Goal: Information Seeking & Learning: Find specific fact

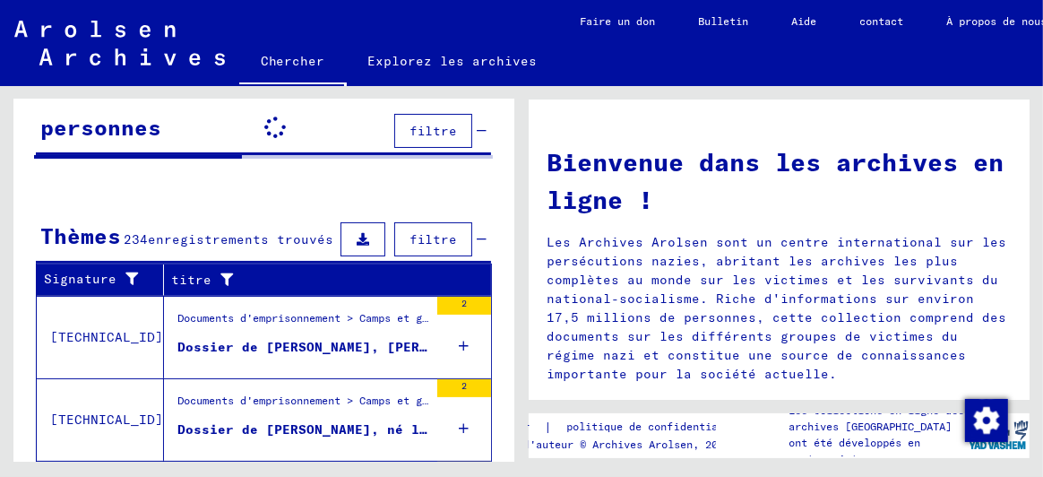
scroll to position [178, 0]
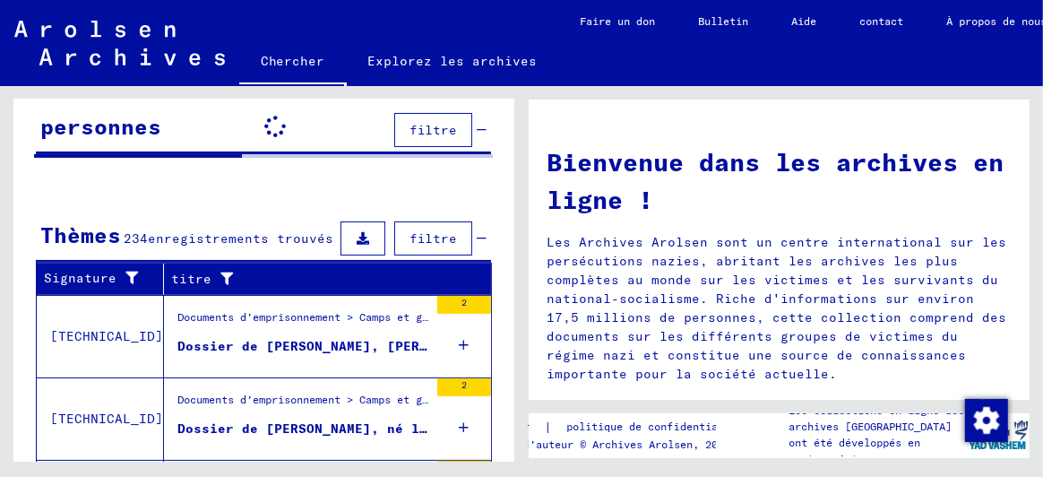
click at [324, 348] on font "Dossier de [PERSON_NAME], [PERSON_NAME], né le [DEMOGRAPHIC_DATA]" at bounding box center [439, 346] width 524 height 16
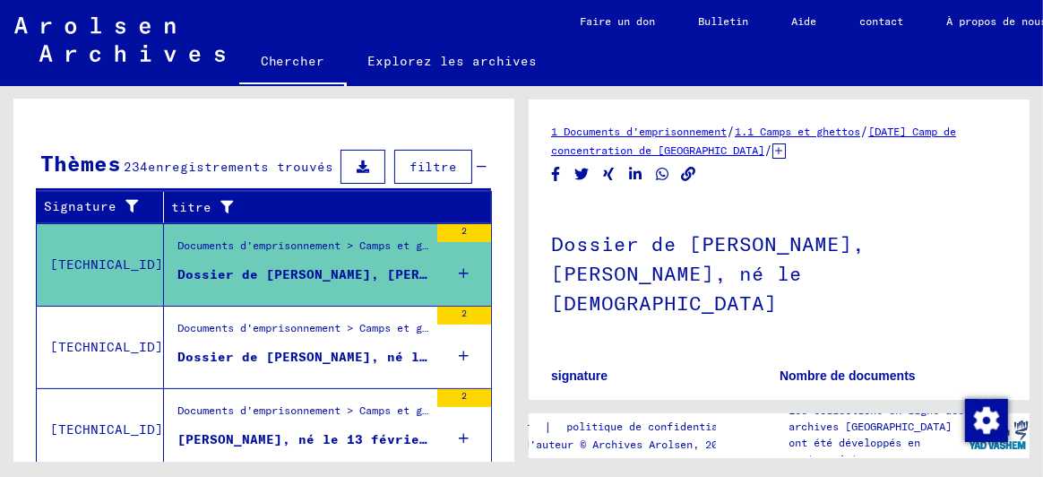
scroll to position [357, 0]
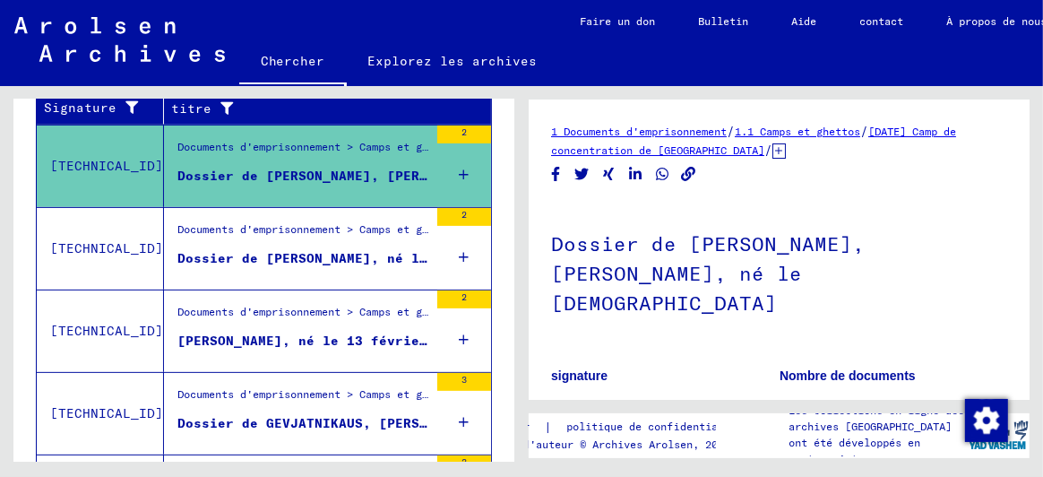
click at [334, 250] on font "Dossier de [PERSON_NAME], né le [DEMOGRAPHIC_DATA]" at bounding box center [378, 258] width 403 height 16
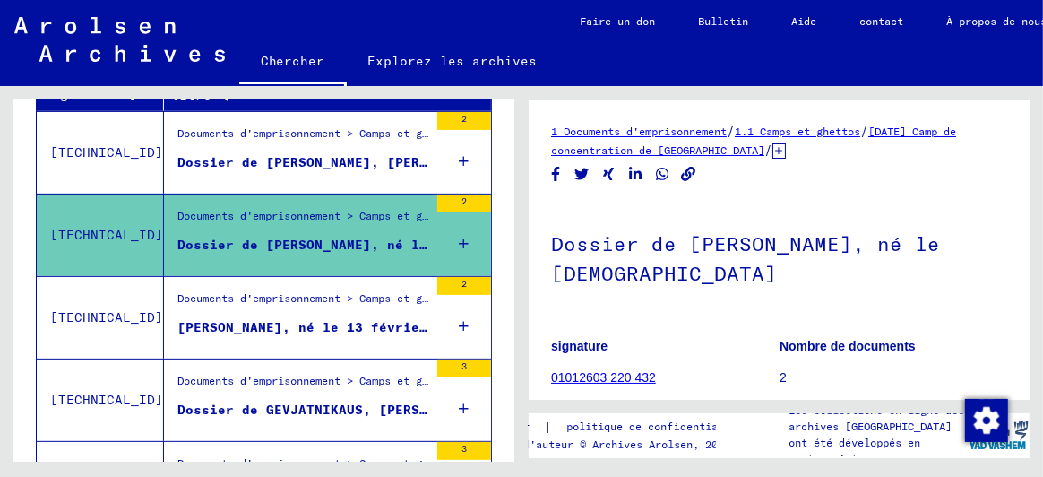
click at [356, 322] on font "[PERSON_NAME], né le 13 février [DEMOGRAPHIC_DATA]" at bounding box center [378, 327] width 403 height 16
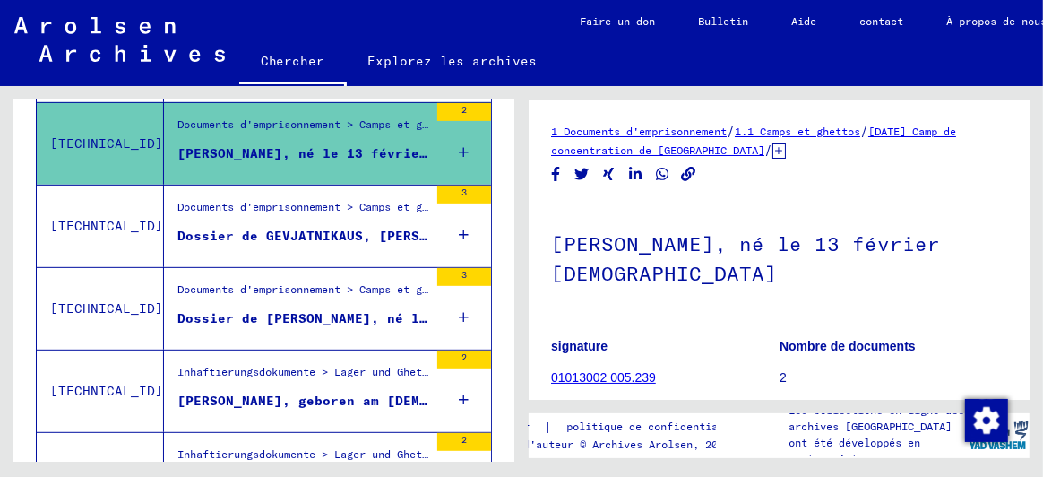
scroll to position [543, 0]
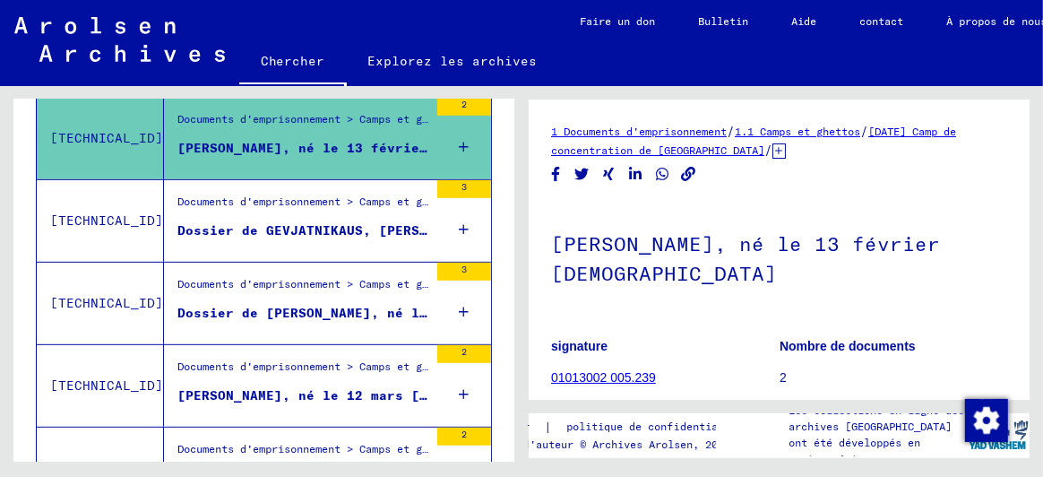
click at [349, 243] on figure "Dossier de GEVJATNIKAUS, [PERSON_NAME], né le [DEMOGRAPHIC_DATA], né à [GEOGRAP…" at bounding box center [302, 234] width 251 height 27
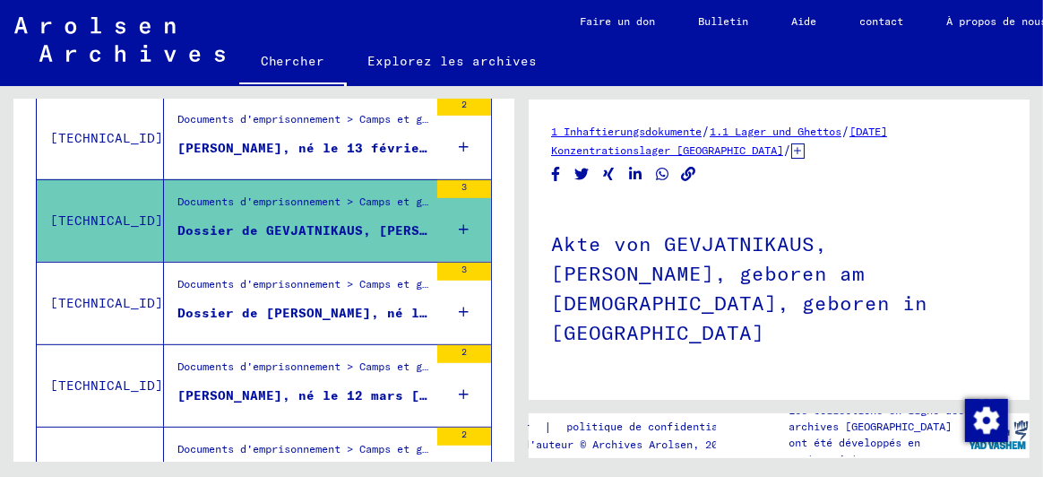
click at [357, 301] on div "Documents d'emprisonnement > Camps et ghettos > Camp de concentration de [GEOGR…" at bounding box center [302, 288] width 251 height 25
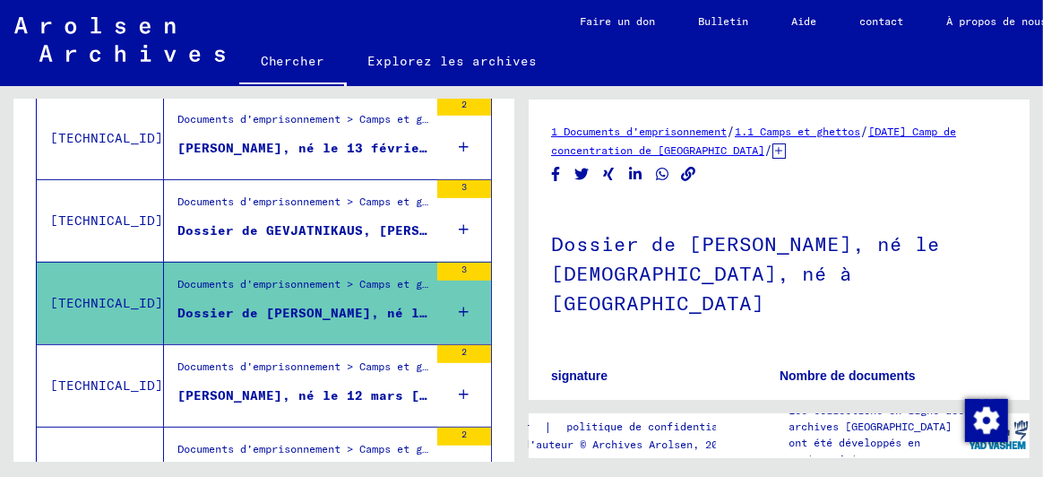
click at [332, 401] on font "[PERSON_NAME], né le 12 mars [DEMOGRAPHIC_DATA], né à [GEOGRAPHIC_DATA]" at bounding box center [463, 395] width 572 height 16
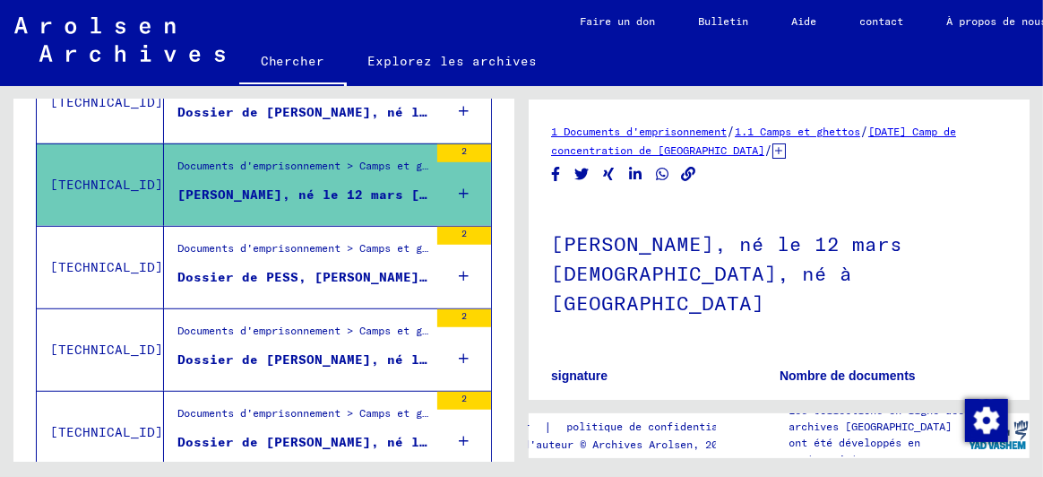
scroll to position [812, 0]
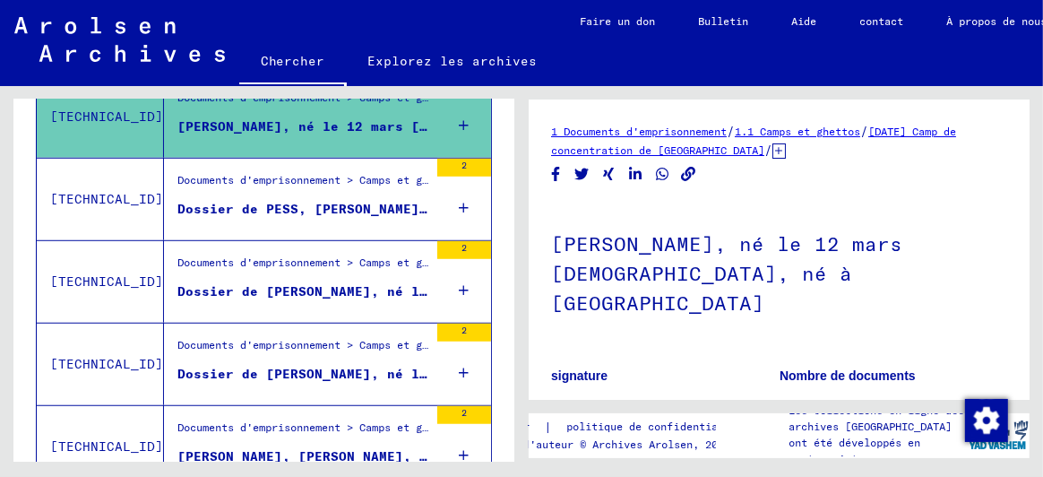
click at [326, 210] on font "Dossier de PESS, [PERSON_NAME], né le [DEMOGRAPHIC_DATA]" at bounding box center [402, 209] width 451 height 16
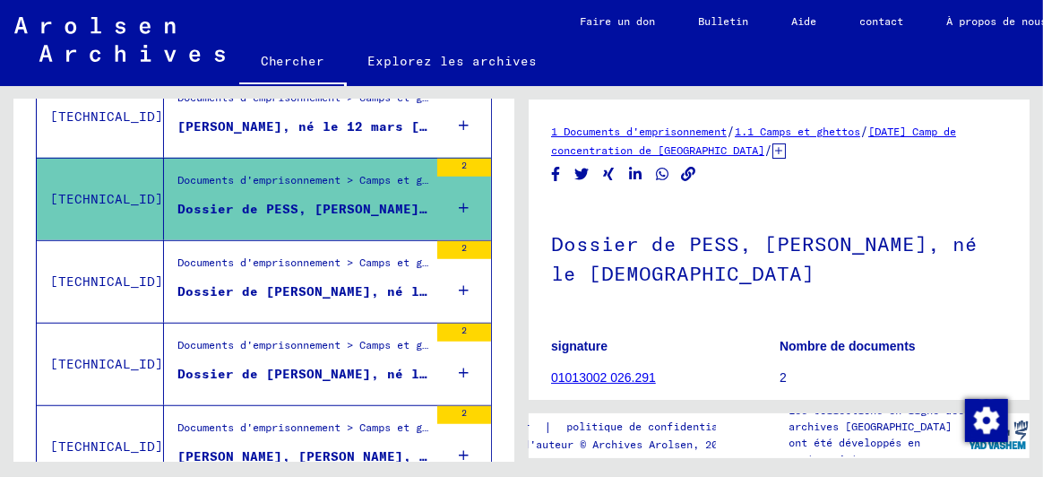
click at [339, 283] on div "Dossier de [PERSON_NAME], né le [DEMOGRAPHIC_DATA]" at bounding box center [302, 291] width 251 height 19
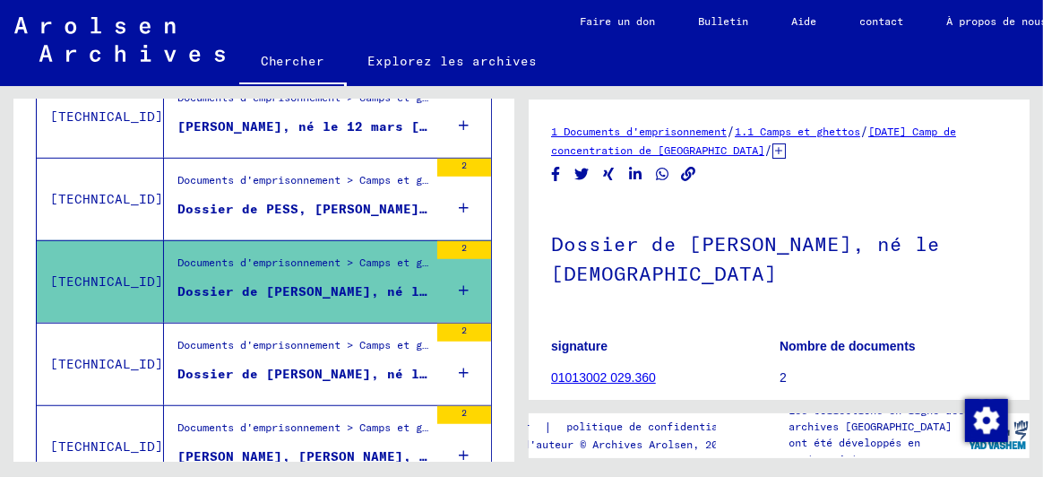
click at [326, 362] on figure "Documents d'emprisonnement > Camps et ghettos > Camp de concentration de [GEOGR…" at bounding box center [302, 350] width 251 height 27
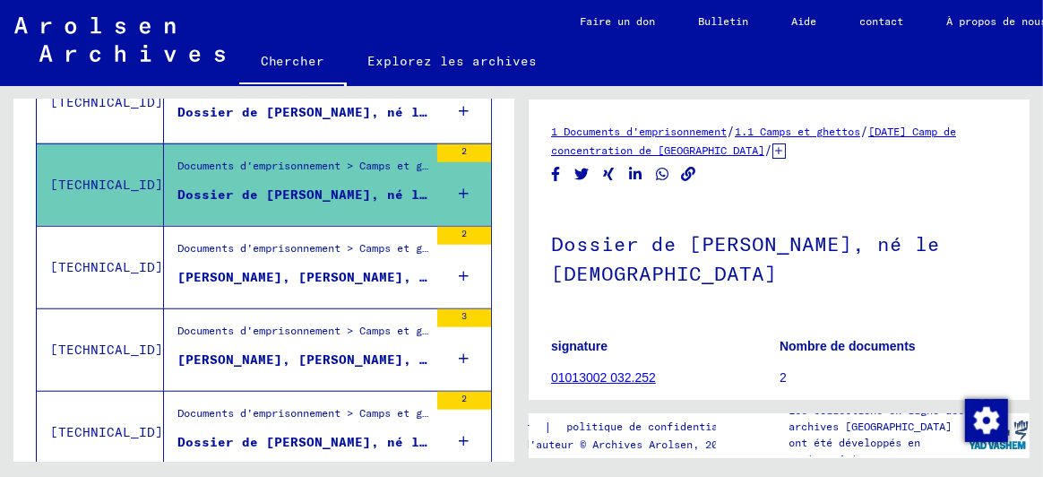
click at [305, 262] on div "Documents d'emprisonnement > Camps et ghettos > Camp de concentration de [GEOGR…" at bounding box center [302, 252] width 251 height 25
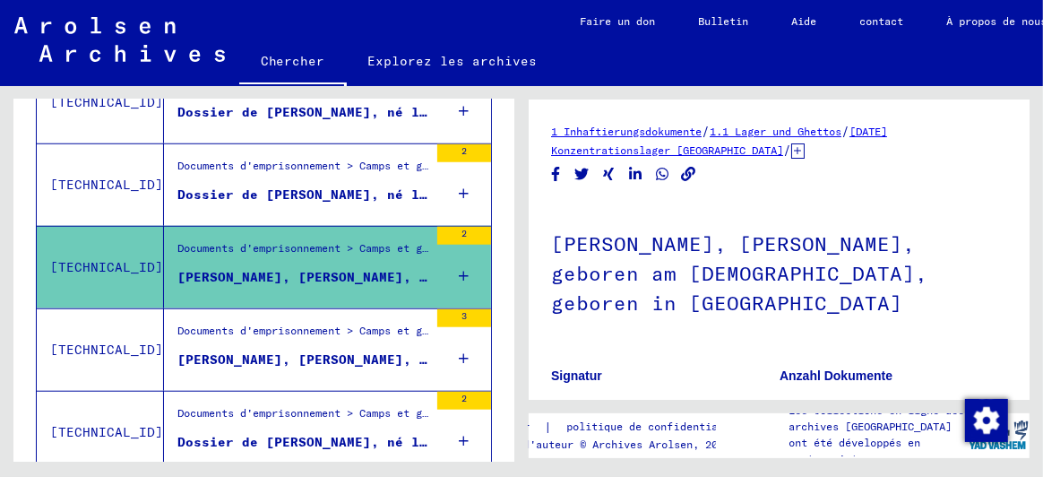
click at [305, 348] on mat-grid-list "Documents d'emprisonnement > Camps et ghettos > Camp de concentration de [GEOGR…" at bounding box center [302, 349] width 251 height 55
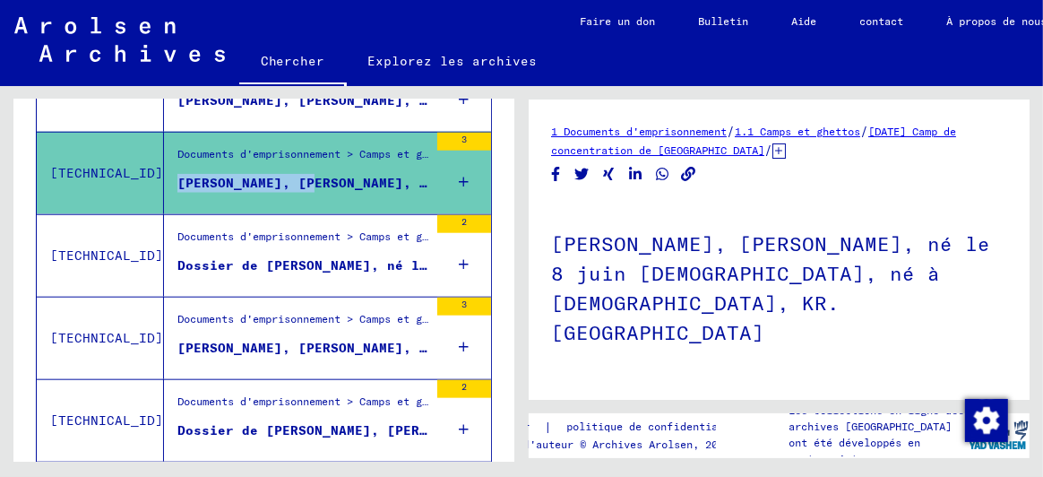
scroll to position [1170, 0]
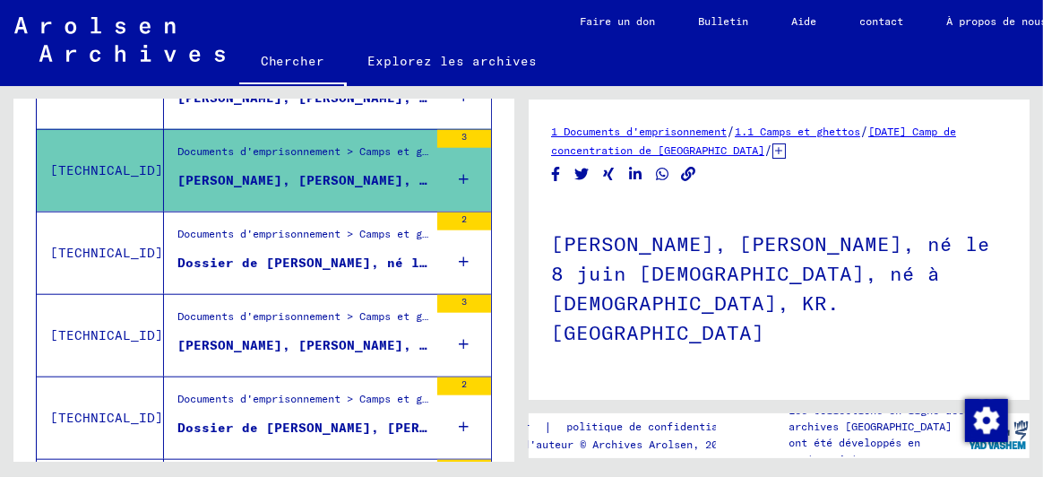
click at [304, 253] on div "Dossier de [PERSON_NAME], né le [DEMOGRAPHIC_DATA], né à [GEOGRAPHIC_DATA]" at bounding box center [302, 262] width 251 height 19
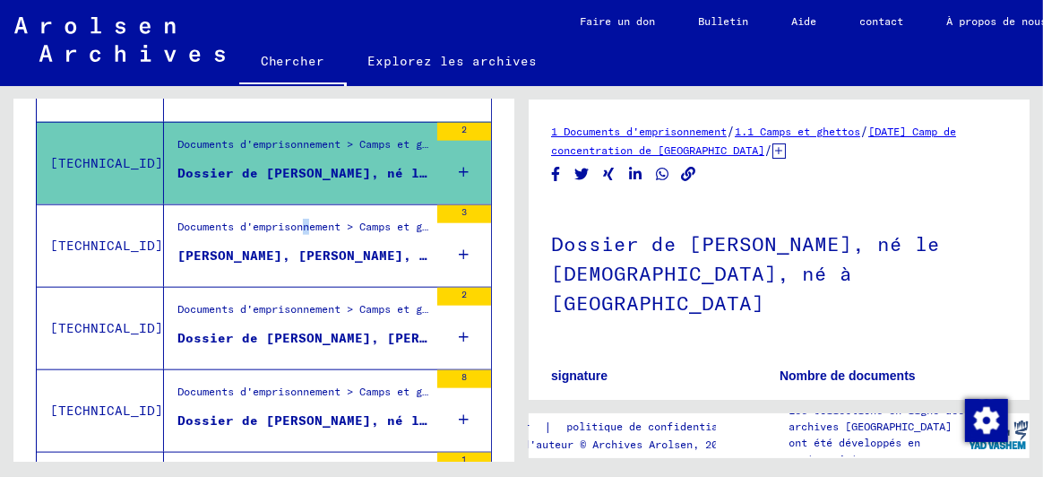
click at [307, 236] on div "Documents d'emprisonnement > Camps et ghettos > Camp de concentration de [GEOGR…" at bounding box center [302, 231] width 251 height 25
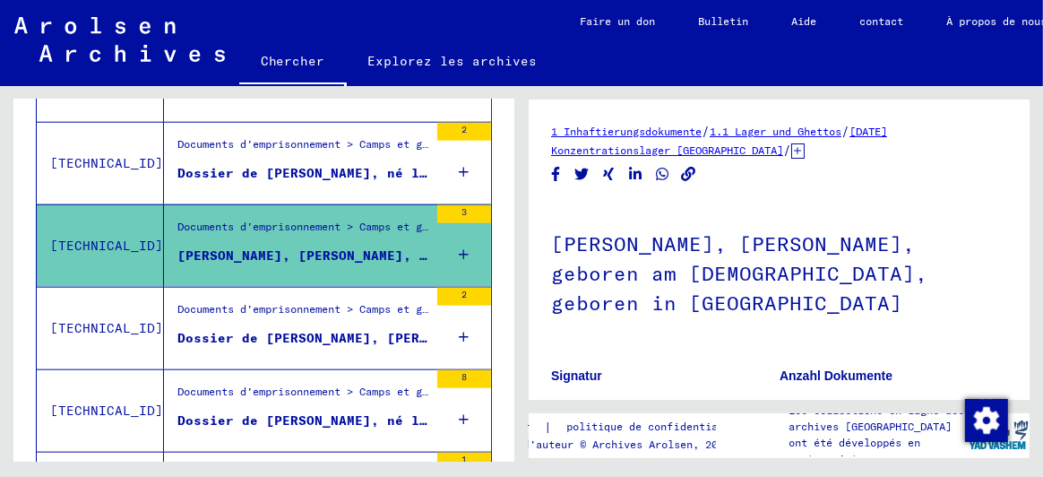
click at [309, 351] on div "Documents d'emprisonnement > Camps et ghettos > Camp de concentration de [GEOGR…" at bounding box center [296, 329] width 264 height 82
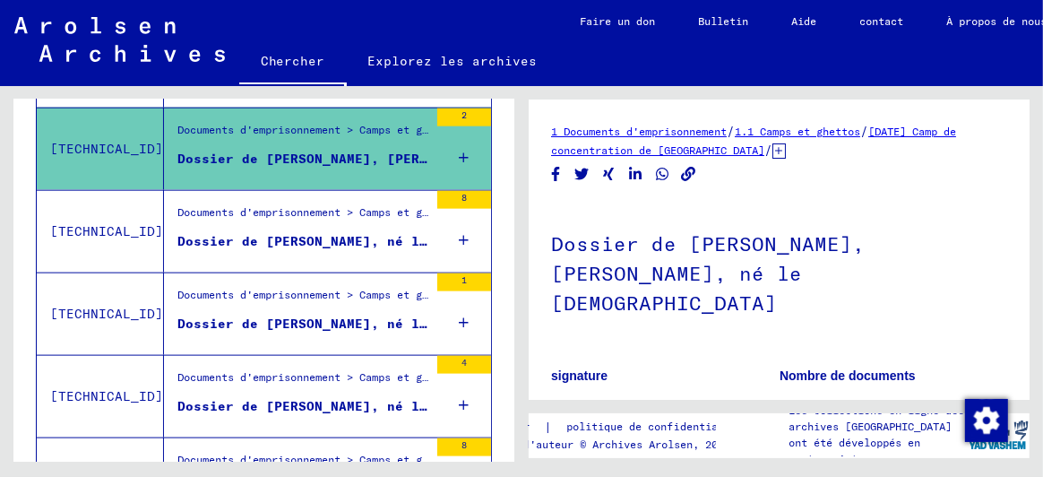
click at [406, 235] on font "Dossier de [PERSON_NAME], né le 21 janvier [DEMOGRAPHIC_DATA], né à [GEOGRAPHIC…" at bounding box center [612, 241] width 871 height 16
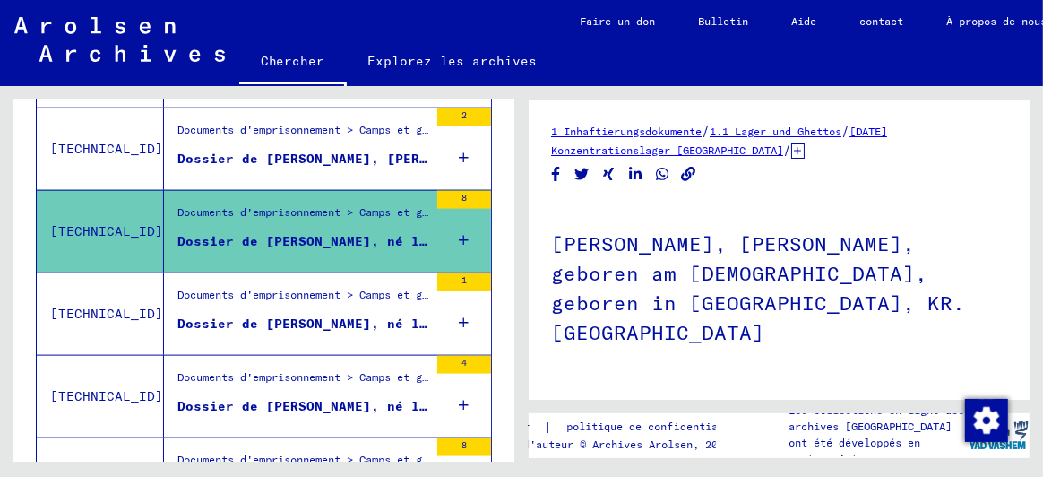
click at [413, 319] on td "Documents d'emprisonnement > Camps et ghettos > Camp de concentration de [GEOGR…" at bounding box center [327, 313] width 327 height 82
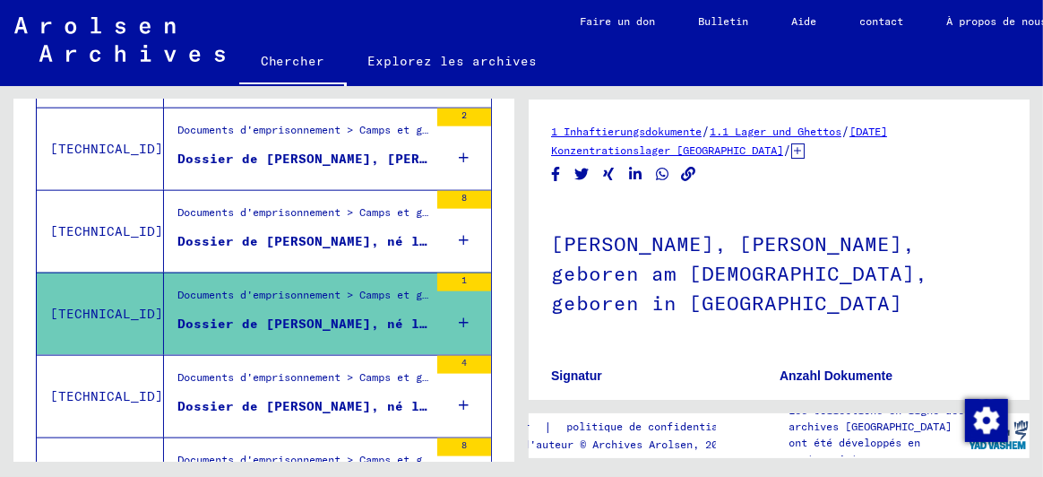
click at [372, 376] on font "Documents d'emprisonnement > Camps et ghettos > Camp de concentration de [GEOGR…" at bounding box center [826, 376] width 1298 height 13
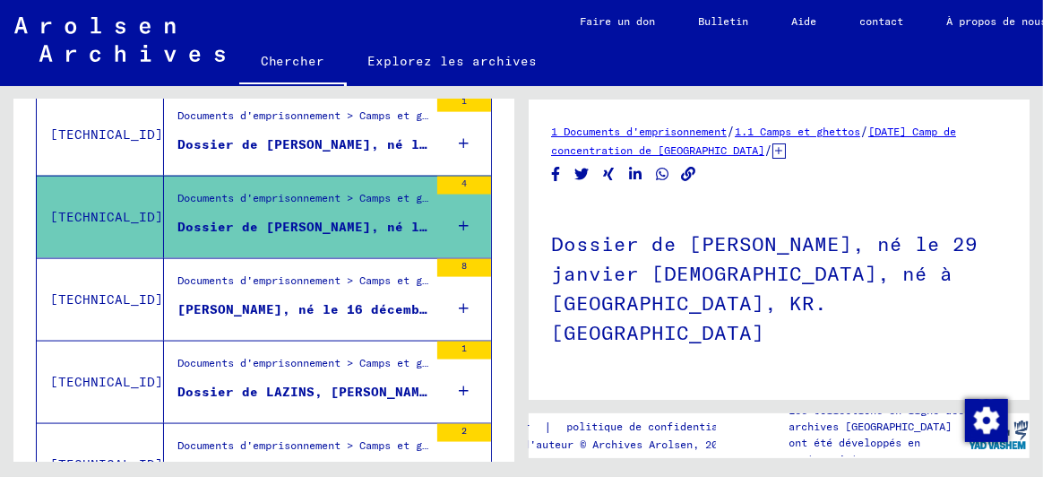
click at [359, 291] on div "Documents d'emprisonnement > Camps et ghettos > Camp de concentration de [GEOGR…" at bounding box center [302, 284] width 251 height 25
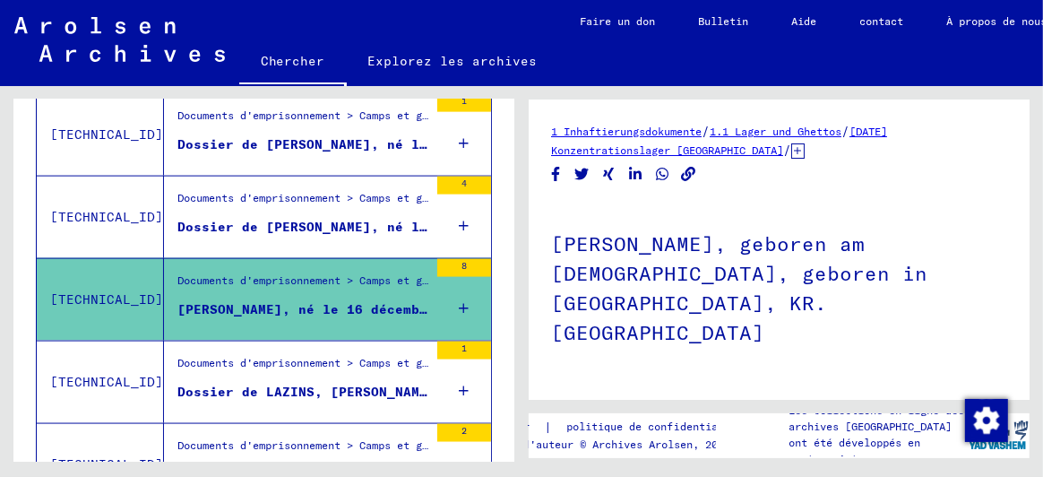
click at [359, 370] on div "Documents d'emprisonnement > Camps et ghettos > Camp de concentration de [GEOGR…" at bounding box center [302, 367] width 251 height 25
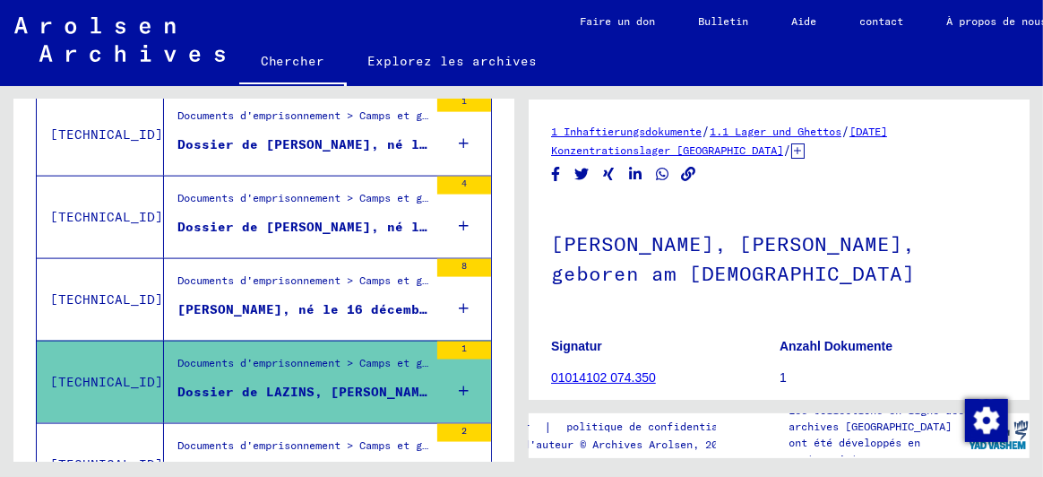
scroll to position [1886, 0]
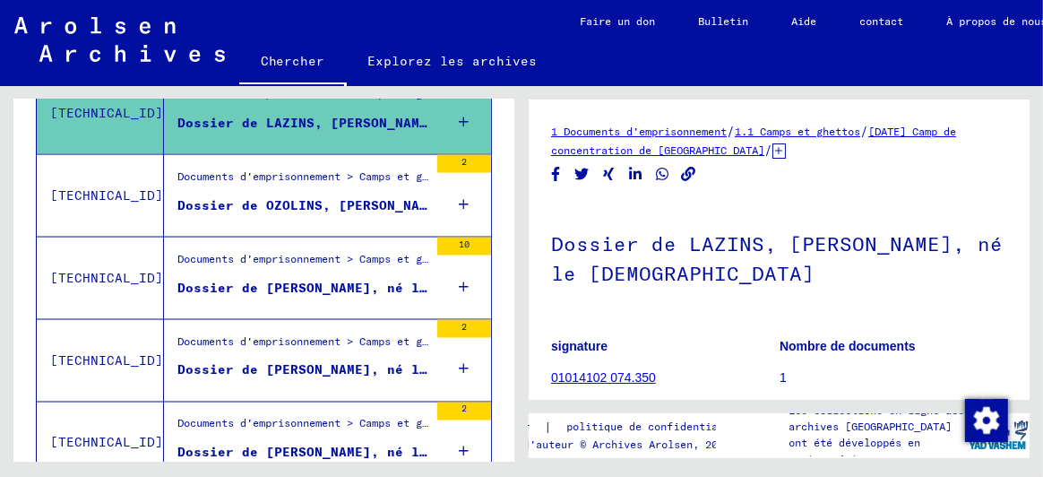
click at [328, 207] on font "Dossier de OZOLINS, [PERSON_NAME], né le 21 août [DEMOGRAPHIC_DATA]" at bounding box center [447, 205] width 540 height 16
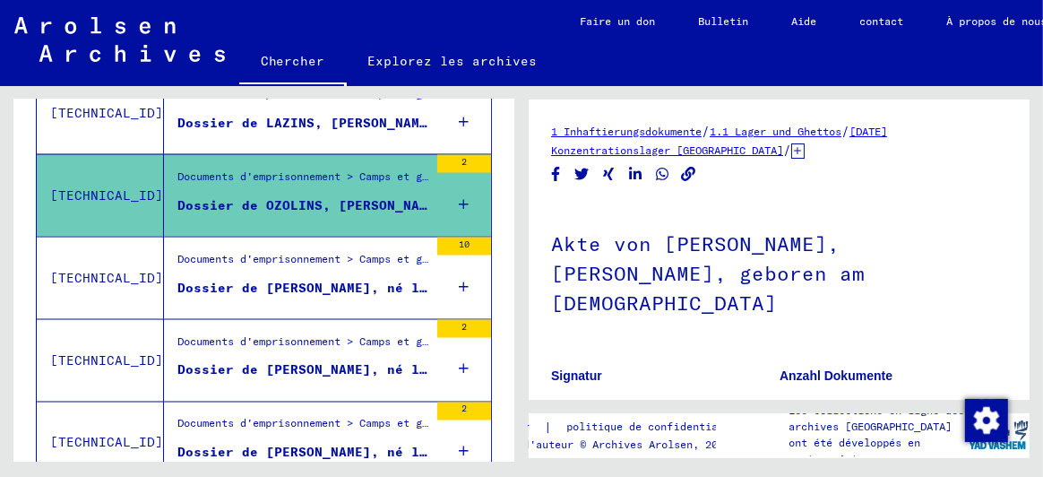
click at [323, 283] on font "Dossier de [PERSON_NAME], né le [DEMOGRAPHIC_DATA], né à [GEOGRAPHIC_DATA], LET…" at bounding box center [507, 287] width 661 height 16
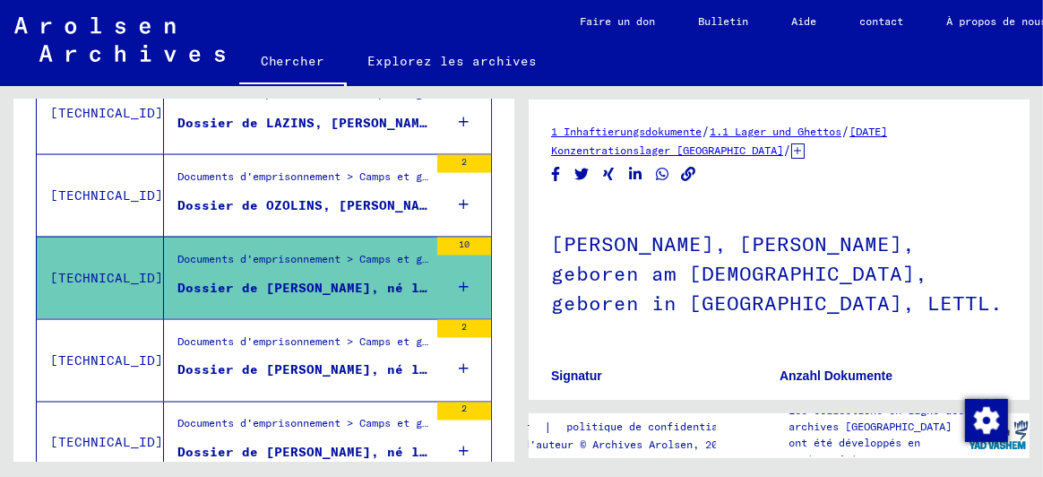
click at [322, 343] on div "Documents d'emprisonnement > Camps et ghettos > Camp de concentration de Stutth…" at bounding box center [302, 345] width 251 height 25
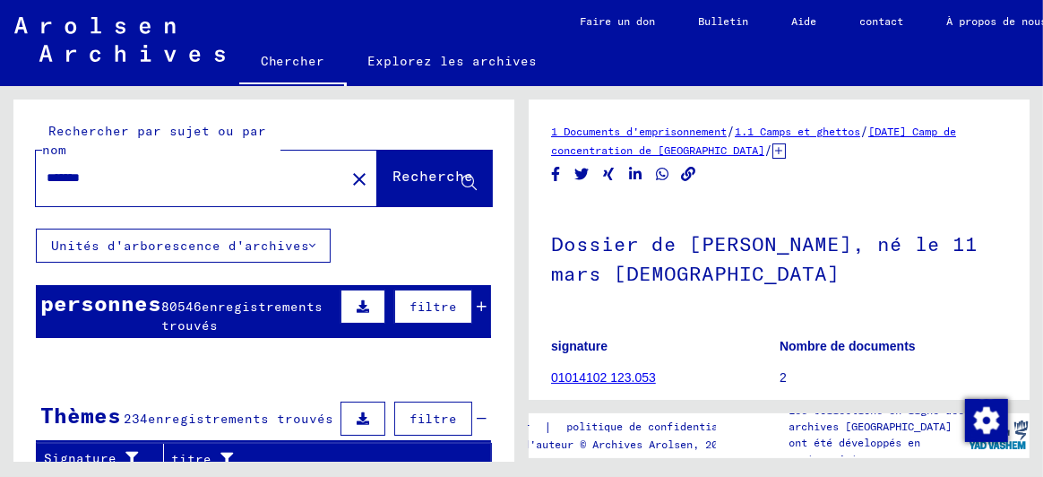
click at [116, 168] on input "*******" at bounding box center [191, 177] width 288 height 19
type input "**********"
click at [461, 181] on icon at bounding box center [468, 183] width 15 height 15
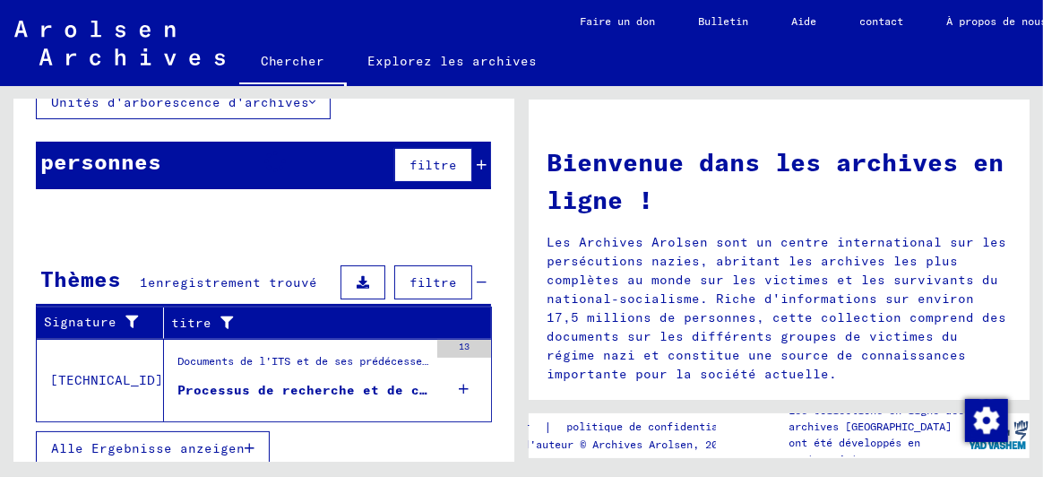
scroll to position [150, 0]
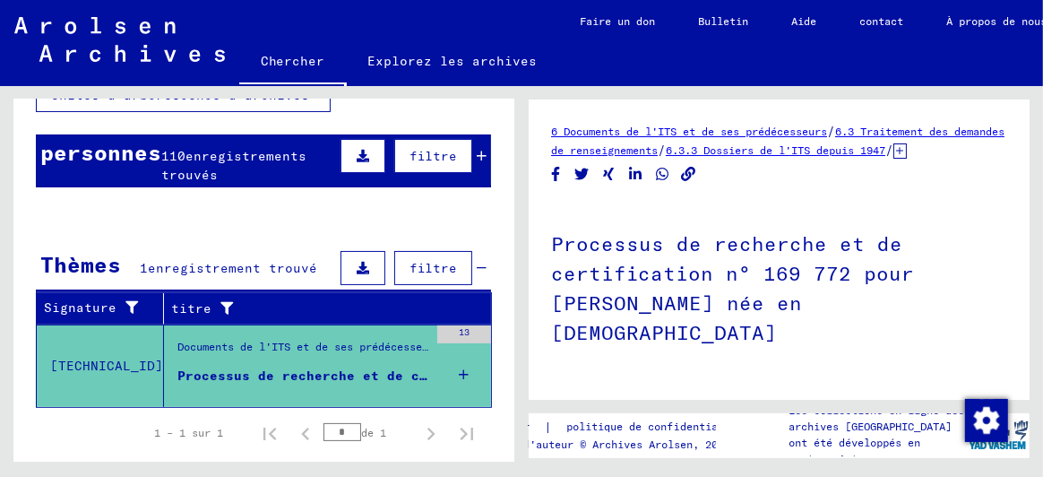
click at [273, 158] on font "enregistrements trouvés" at bounding box center [233, 165] width 145 height 35
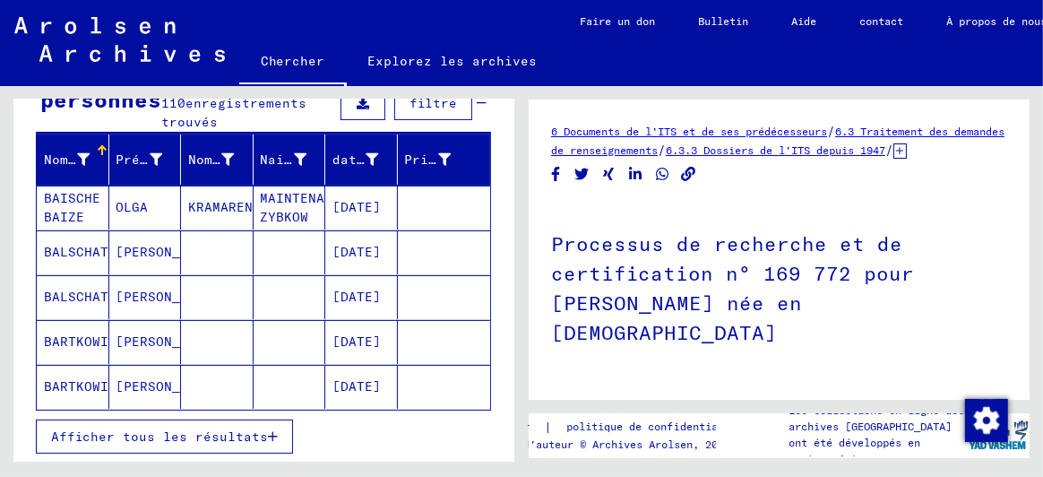
scroll to position [240, 0]
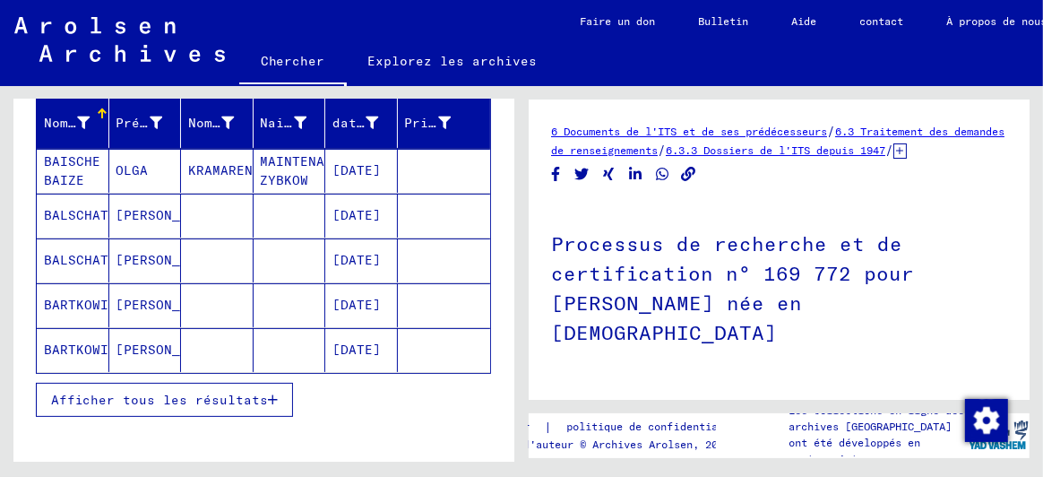
click at [220, 391] on font "Afficher tous les résultats" at bounding box center [159, 399] width 217 height 16
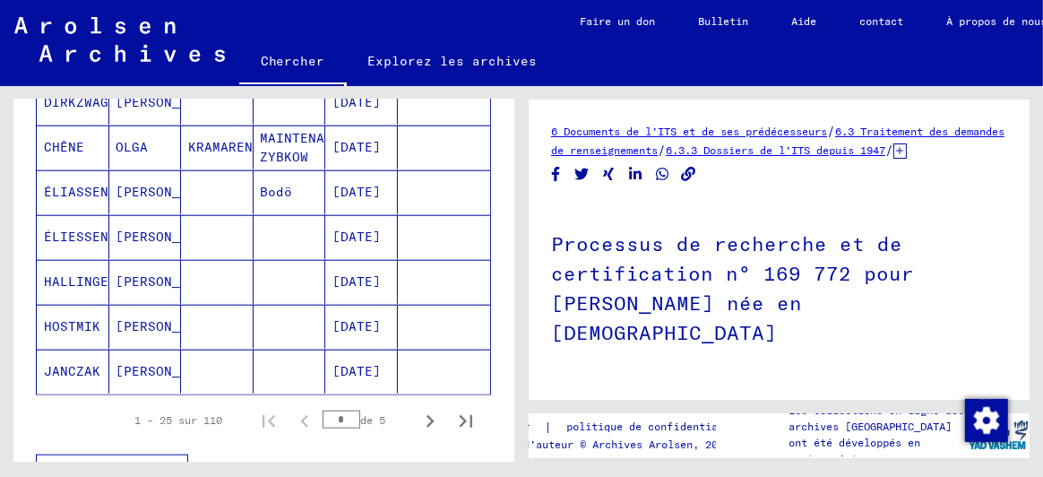
scroll to position [1136, 0]
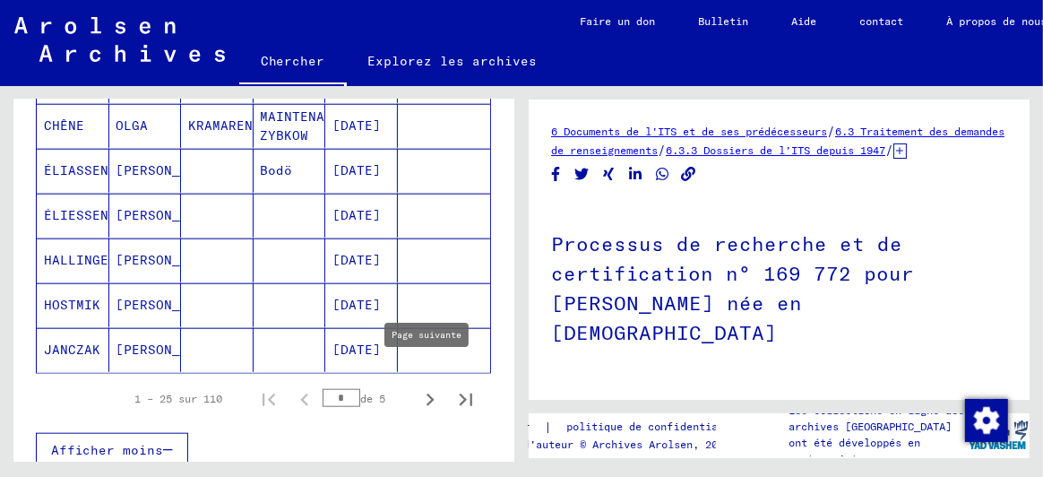
click at [417, 387] on icon "Page suivante" at bounding box center [429, 399] width 25 height 25
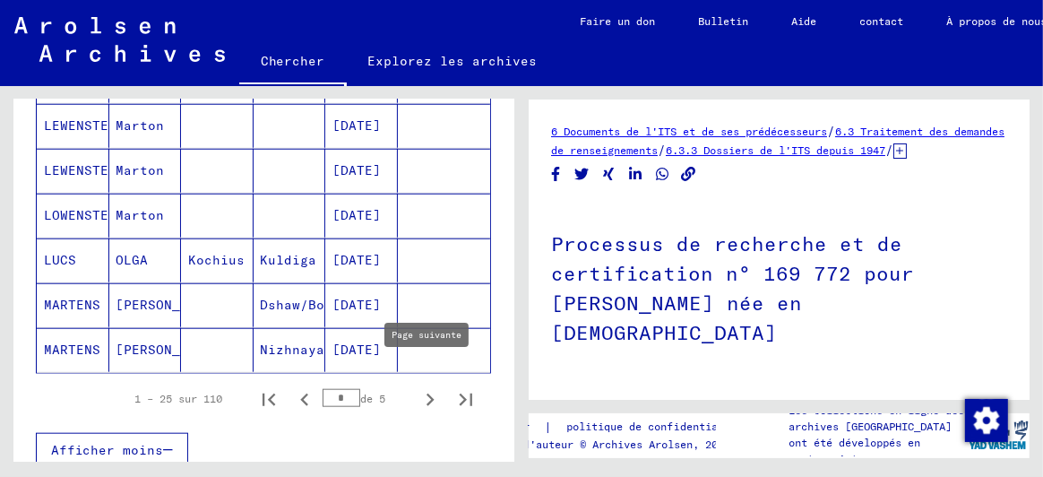
click at [417, 387] on icon "Page suivante" at bounding box center [429, 399] width 25 height 25
type input "*"
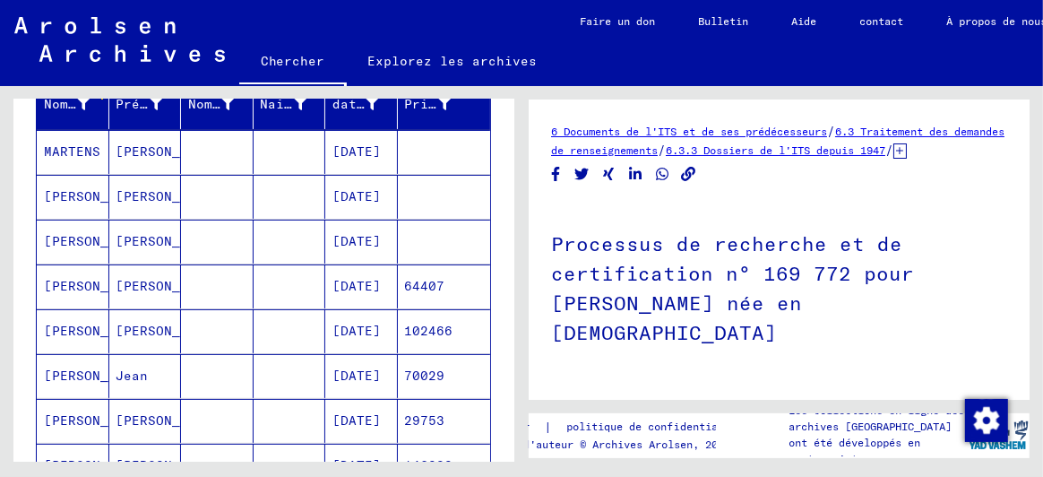
scroll to position [240, 0]
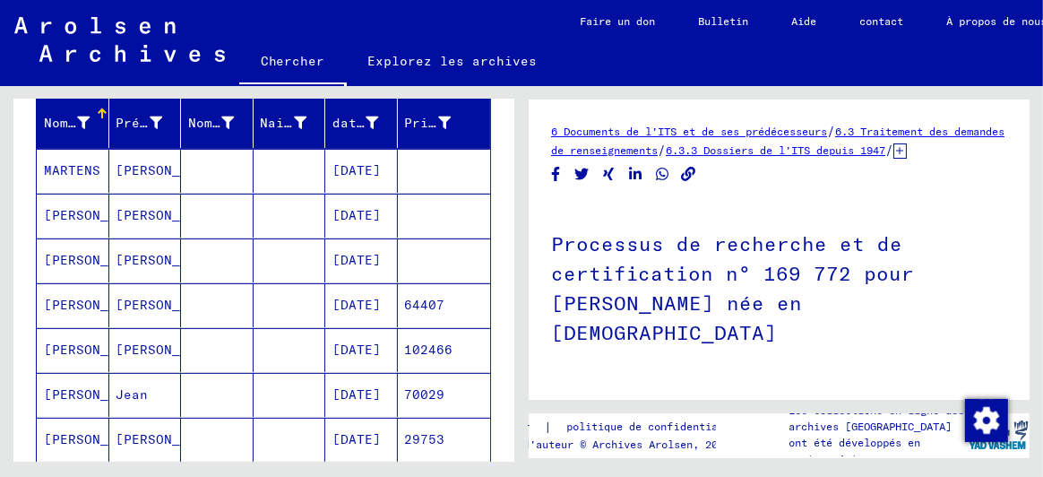
click at [109, 256] on mat-cell "[PERSON_NAME]" at bounding box center [145, 260] width 73 height 44
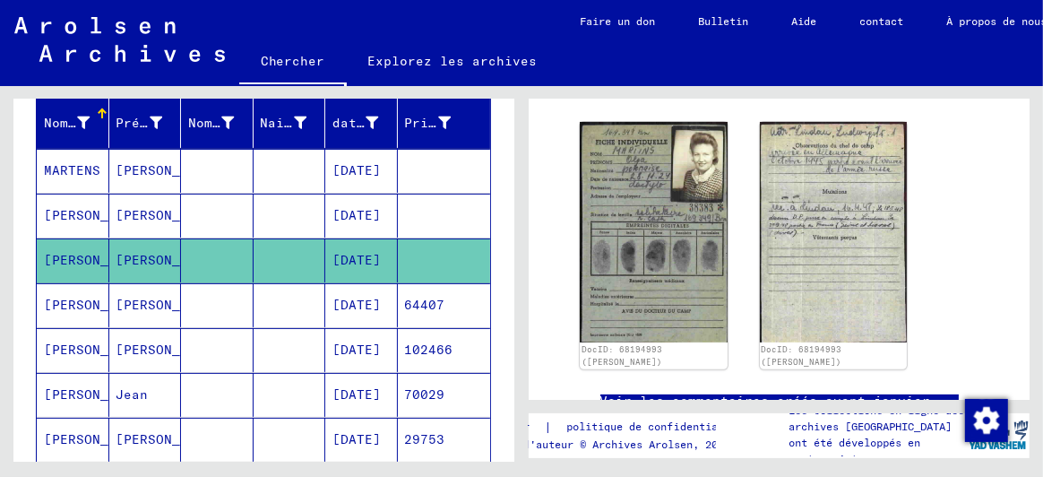
scroll to position [268, 0]
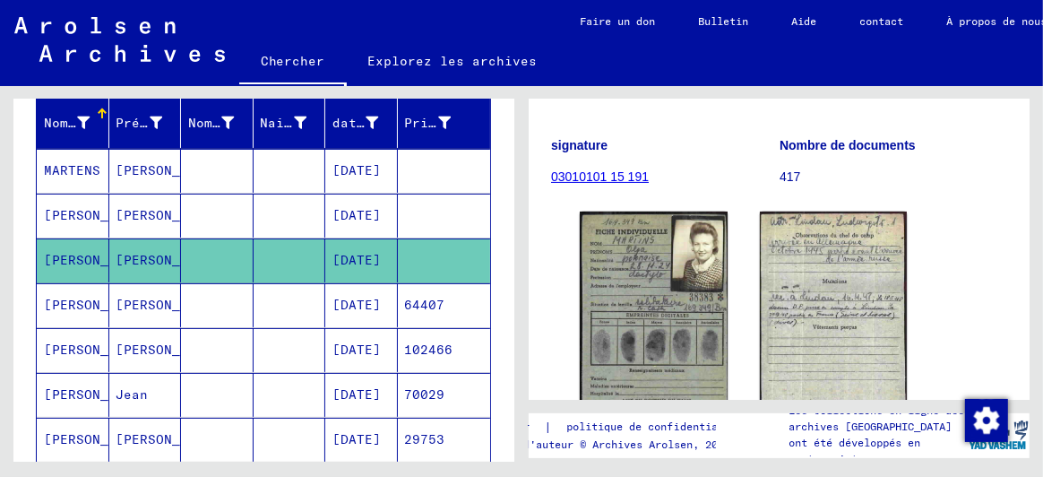
click at [73, 215] on font "[PERSON_NAME]" at bounding box center [96, 215] width 105 height 16
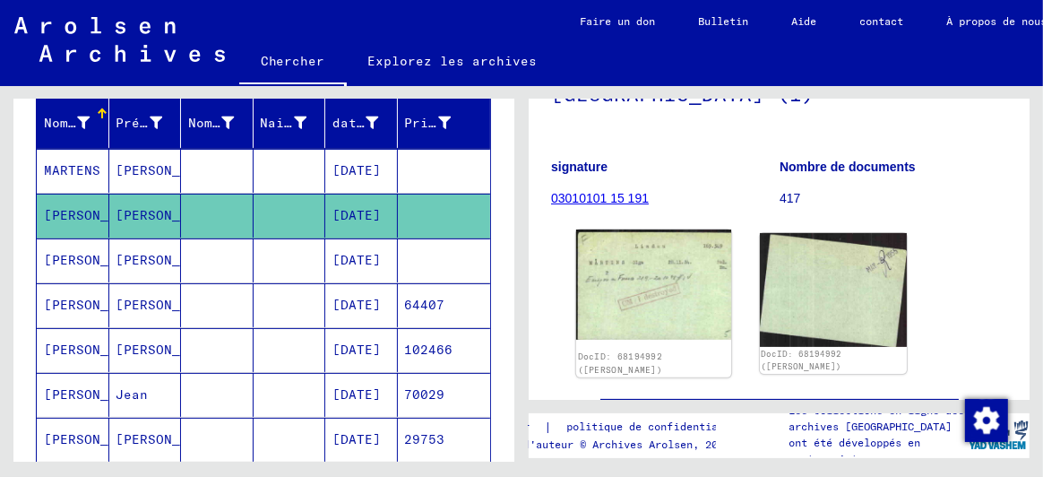
scroll to position [268, 0]
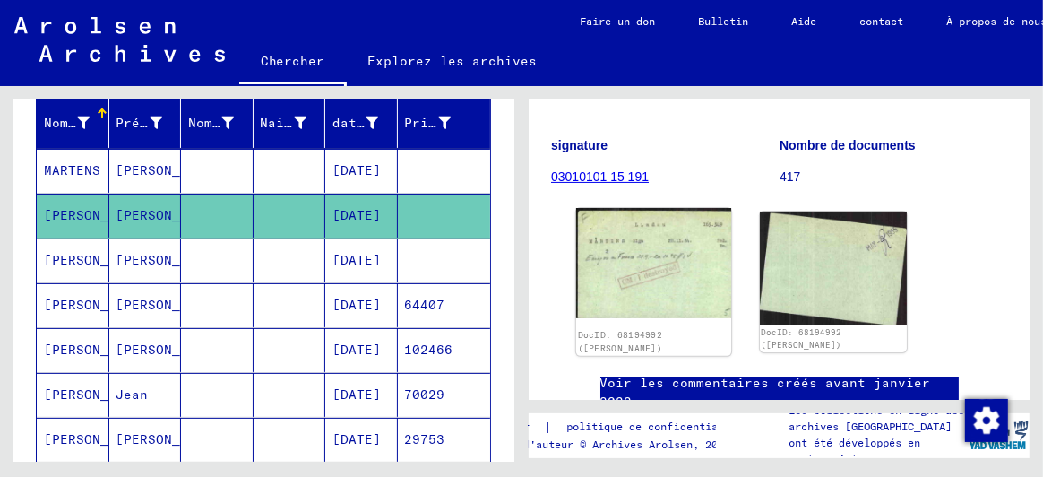
click at [631, 285] on div "DocID: 68194992 ([PERSON_NAME])" at bounding box center [653, 281] width 155 height 147
click at [628, 330] on font "DocID: 68194992 ([PERSON_NAME])" at bounding box center [620, 341] width 85 height 23
